Goal: Check status: Check status

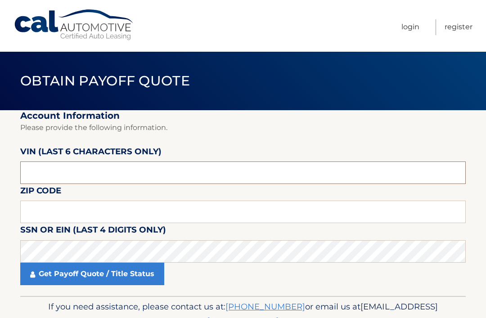
click at [404, 169] on input "text" at bounding box center [242, 172] width 445 height 22
click at [184, 167] on input "text" at bounding box center [242, 172] width 445 height 22
paste input "024504"
type input "024504"
click at [150, 208] on input "text" at bounding box center [242, 212] width 445 height 22
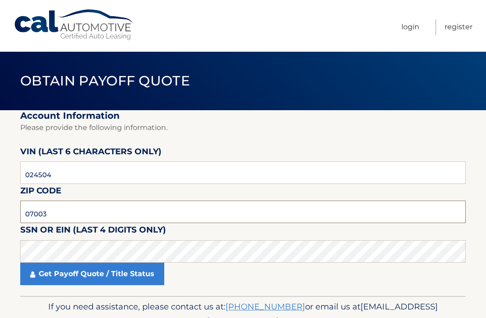
type input "07003"
click at [105, 269] on link "Get Payoff Quote / Title Status" at bounding box center [92, 274] width 144 height 22
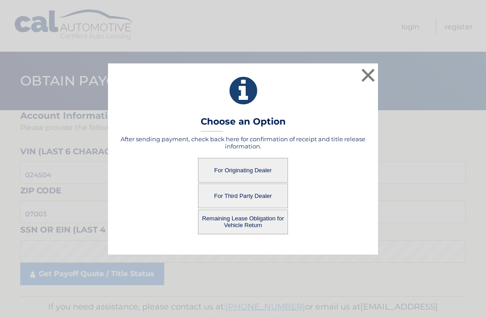
click at [251, 223] on button "Remaining Lease Obligation for Vehicle Return" at bounding box center [243, 222] width 90 height 25
click at [239, 224] on button "Remaining Lease Obligation for Vehicle Return" at bounding box center [243, 222] width 90 height 25
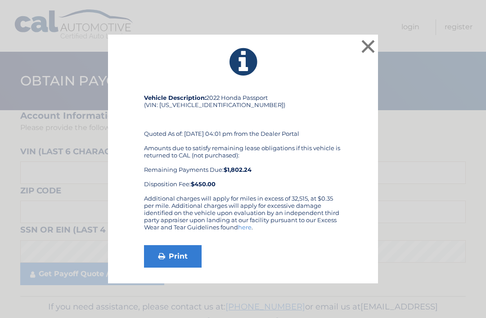
click at [372, 43] on button "×" at bounding box center [368, 46] width 18 height 18
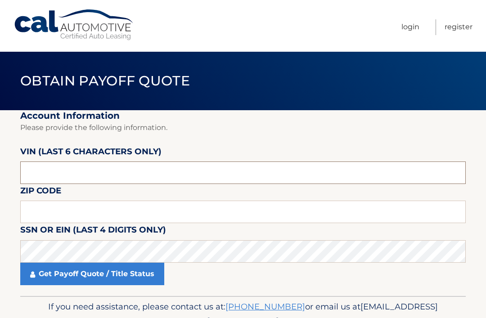
click at [39, 171] on input "text" at bounding box center [242, 172] width 445 height 22
paste input "024504"
type input "024504"
click at [144, 218] on input "text" at bounding box center [242, 212] width 445 height 22
click at [113, 274] on link "Get Payoff Quote / Title Status" at bounding box center [92, 274] width 144 height 22
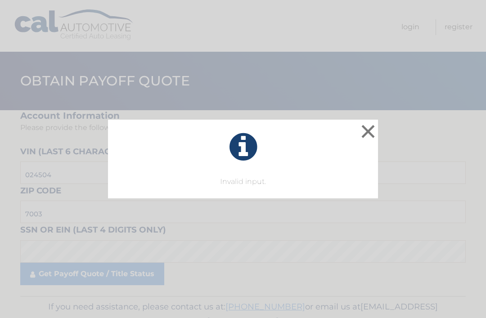
click at [259, 246] on div "× Invalid input. This is what you see on secong view Loading..." at bounding box center [243, 159] width 486 height 318
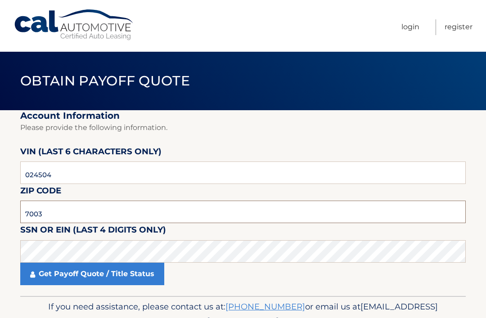
click at [219, 206] on input "7003" at bounding box center [242, 212] width 445 height 22
click at [129, 270] on link "Get Payoff Quote / Title Status" at bounding box center [92, 274] width 144 height 22
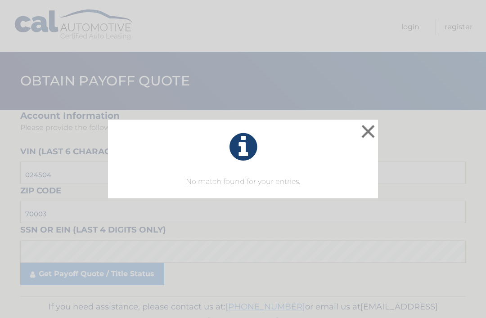
click at [369, 135] on button "×" at bounding box center [368, 131] width 18 height 18
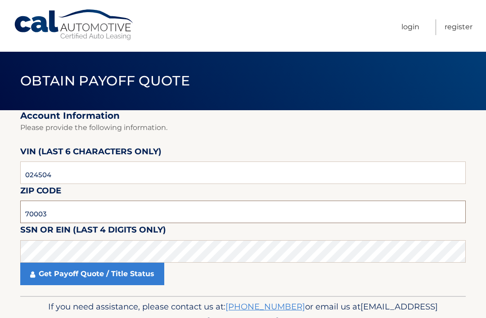
click at [45, 215] on input "70003" at bounding box center [242, 212] width 445 height 22
type input "07003"
click at [90, 274] on link "Get Payoff Quote / Title Status" at bounding box center [92, 274] width 144 height 22
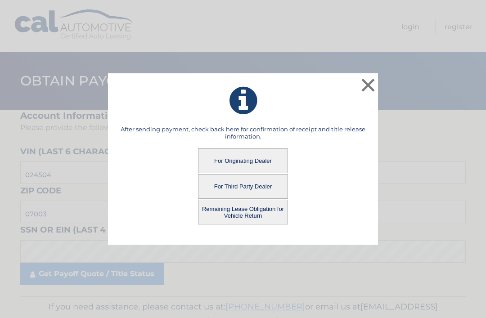
click at [251, 184] on button "For Third Party Dealer" at bounding box center [243, 186] width 90 height 25
click at [252, 187] on button "For Third Party Dealer" at bounding box center [243, 186] width 90 height 25
